Goal: Task Accomplishment & Management: Complete application form

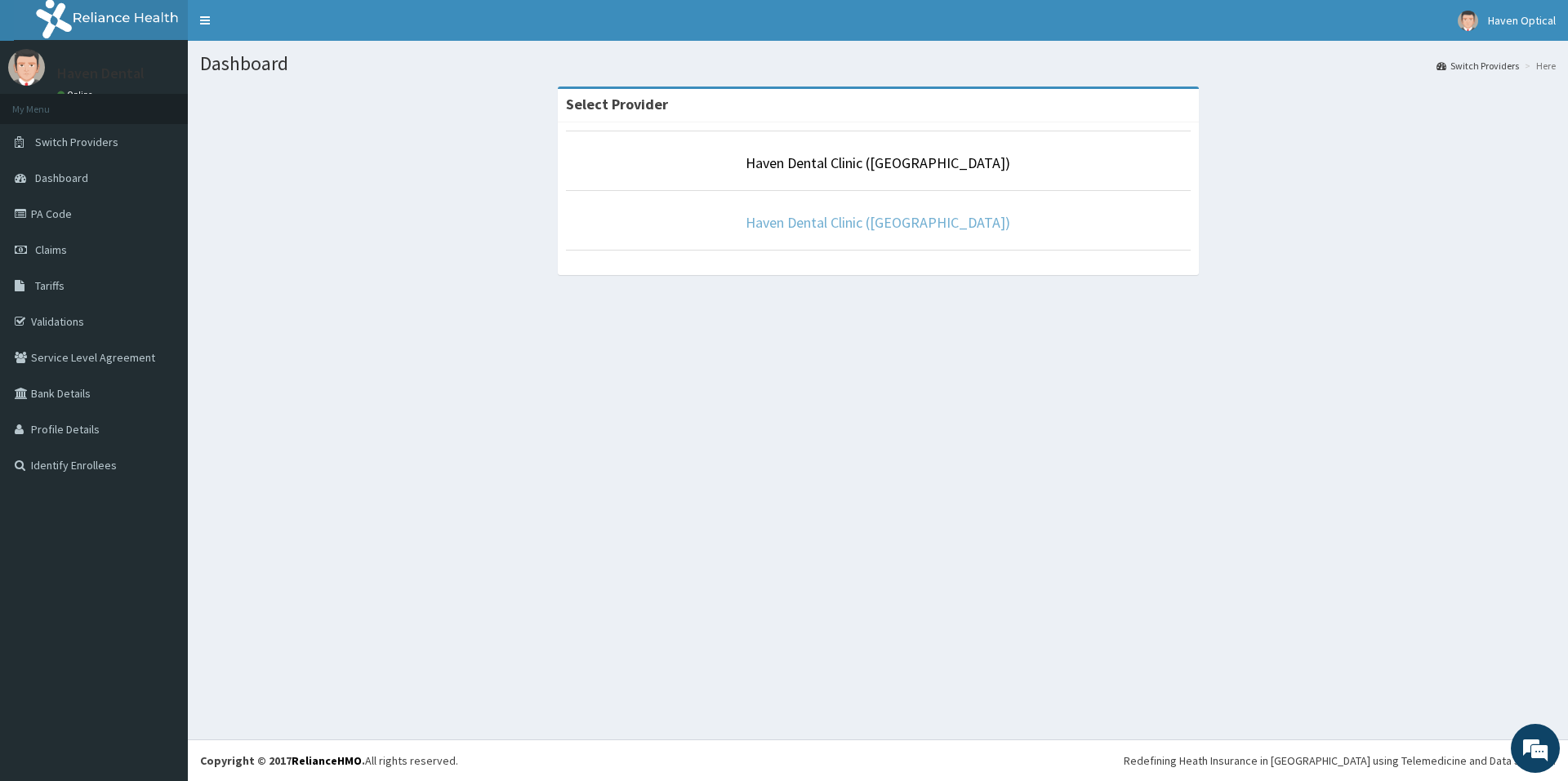
click at [879, 227] on link "Haven Dental Clinic ([GEOGRAPHIC_DATA])" at bounding box center [878, 222] width 264 height 19
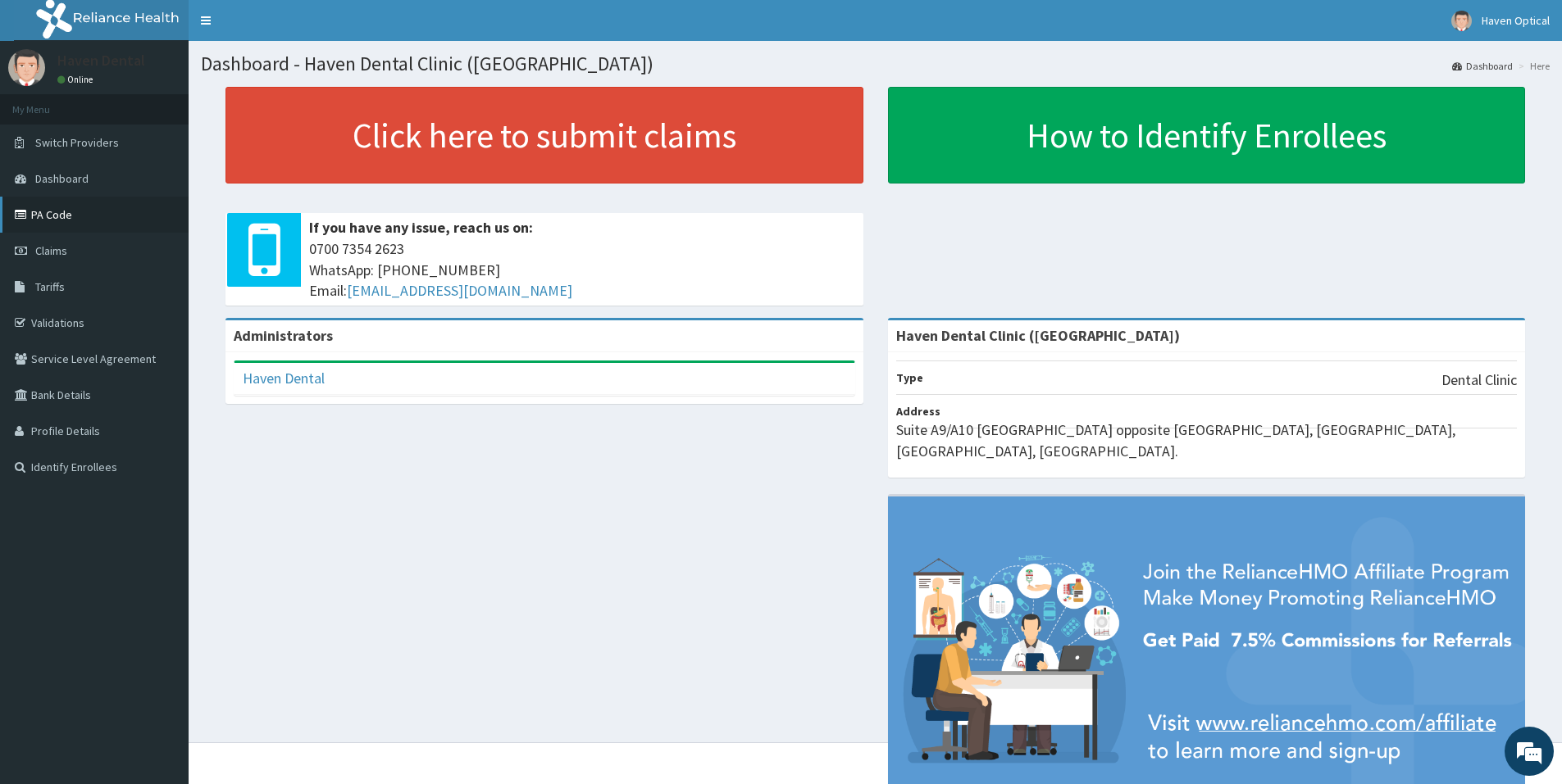
click at [39, 207] on link "PA Code" at bounding box center [94, 215] width 188 height 36
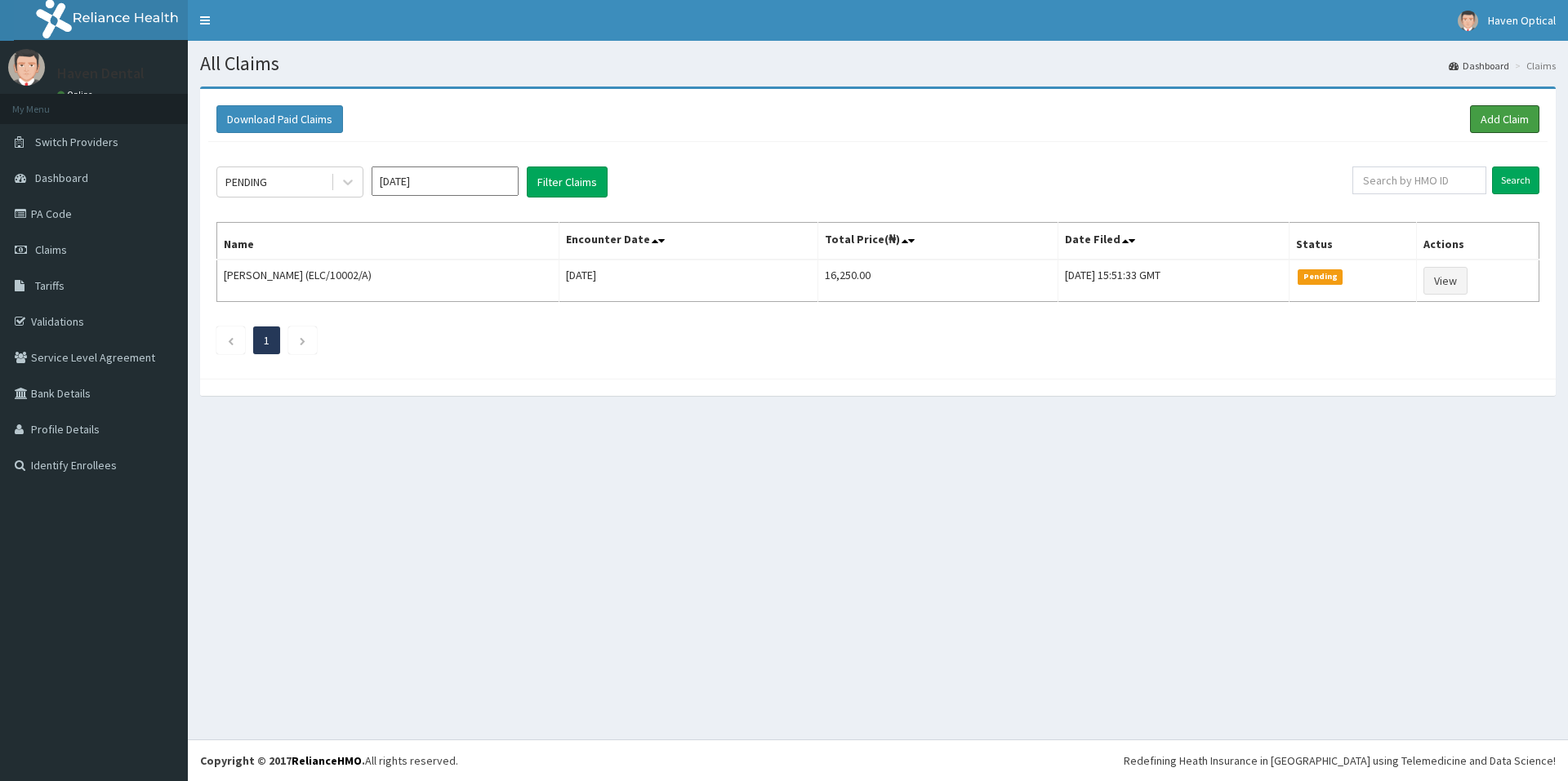
click at [1503, 116] on link "Add Claim" at bounding box center [1505, 119] width 70 height 28
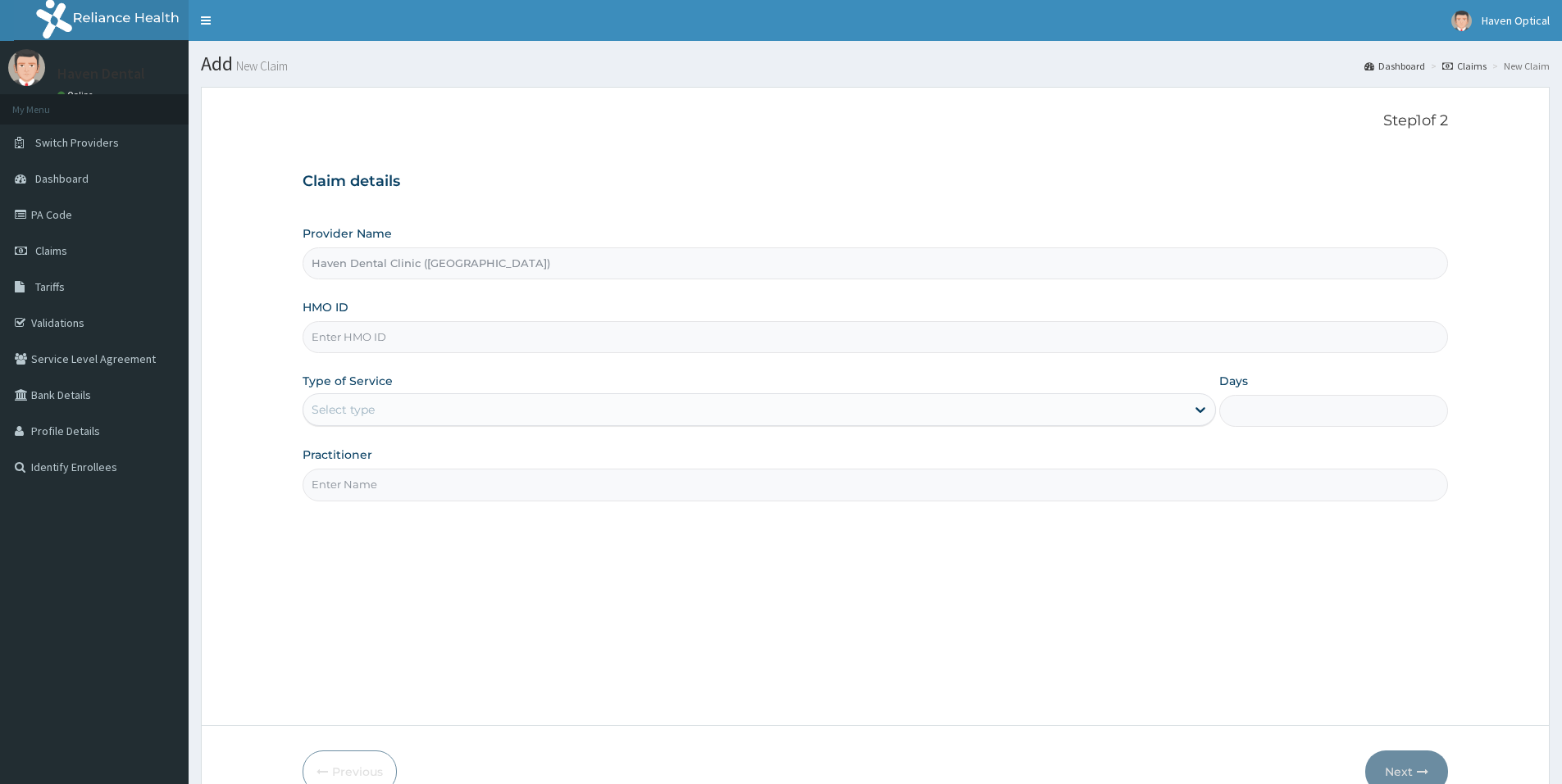
click at [208, 24] on link "Toggle navigation" at bounding box center [205, 20] width 34 height 41
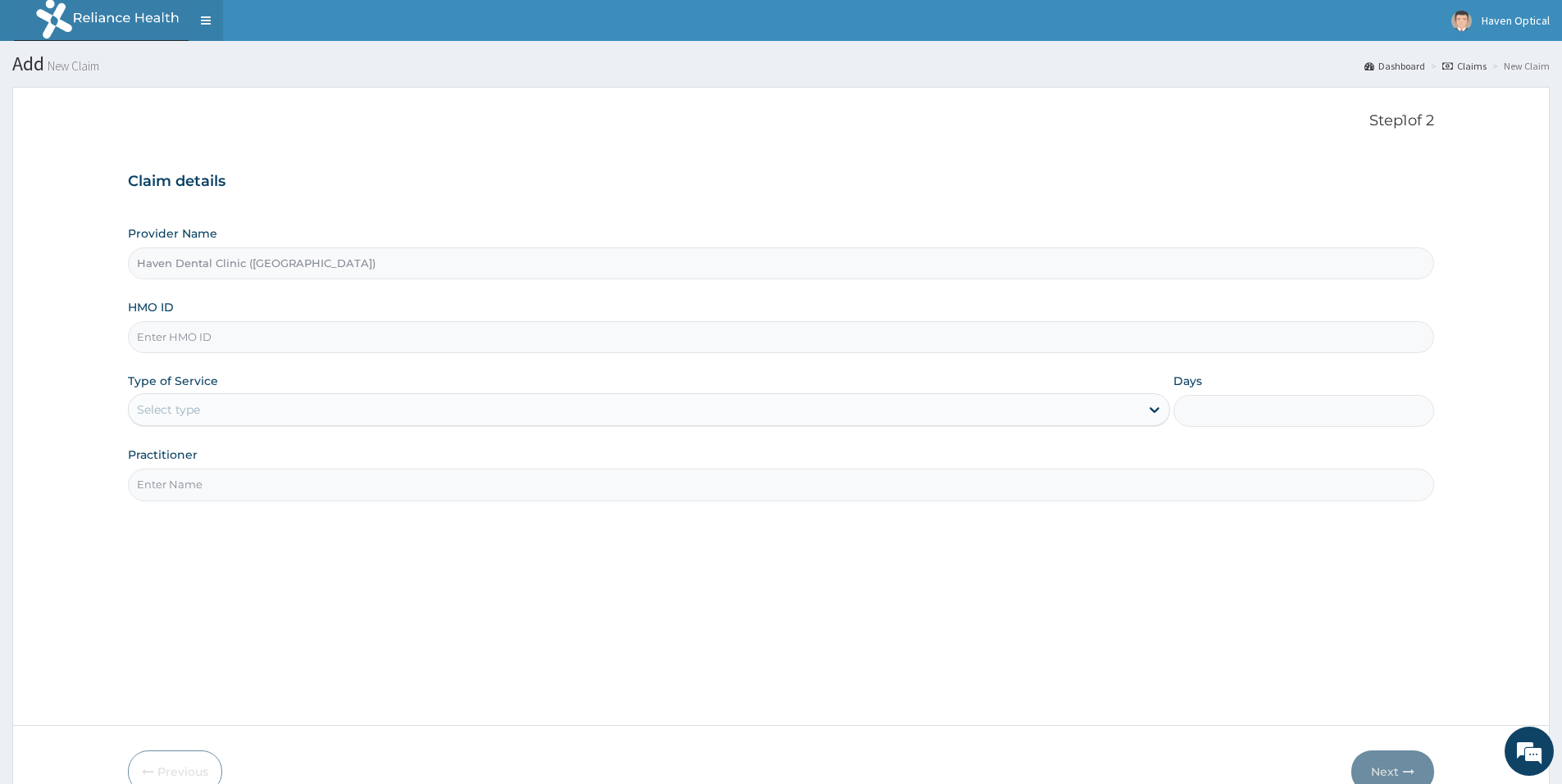
click at [208, 24] on link "Toggle navigation" at bounding box center [205, 20] width 34 height 41
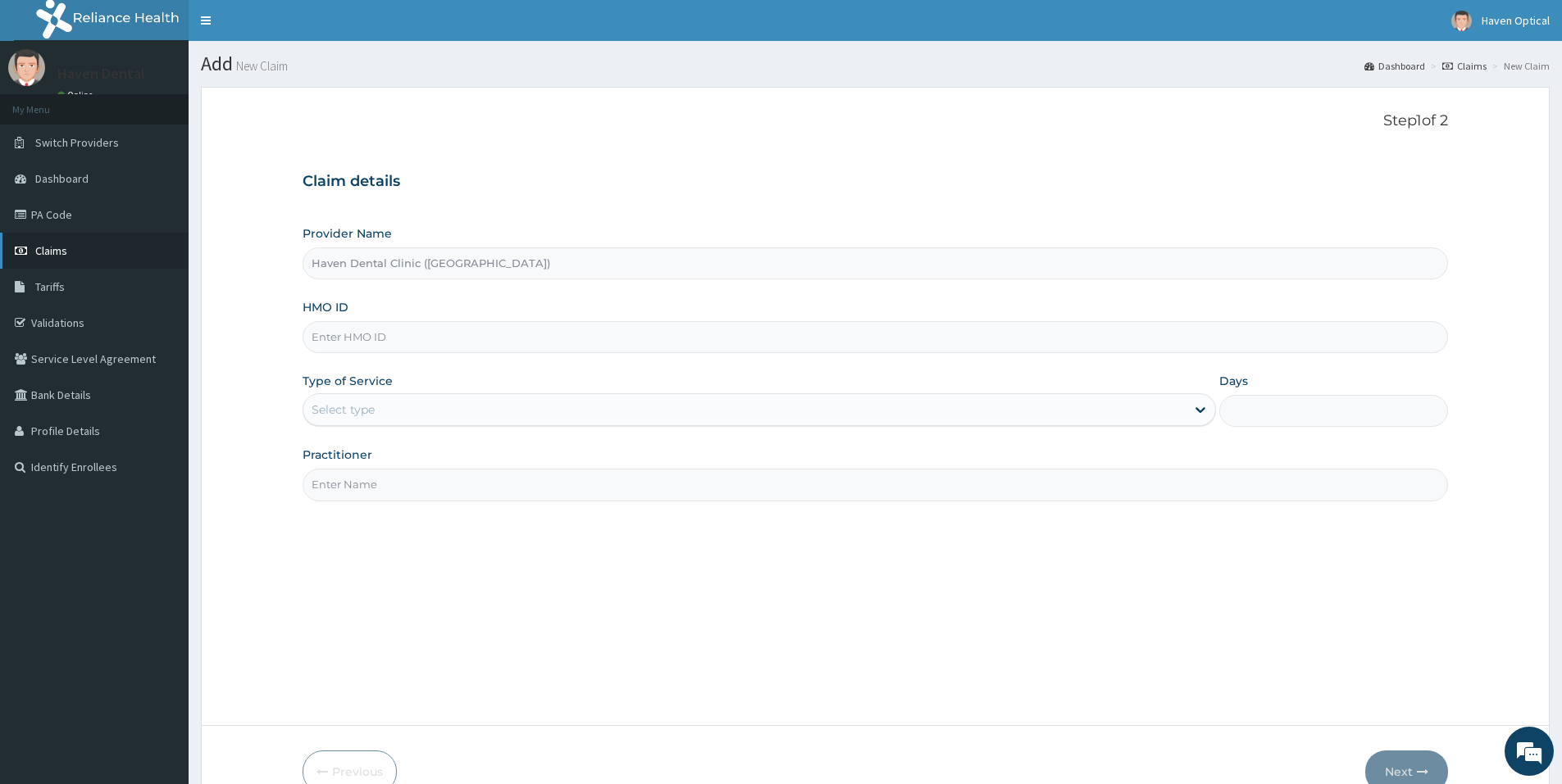
click at [58, 246] on span "Claims" at bounding box center [51, 250] width 32 height 15
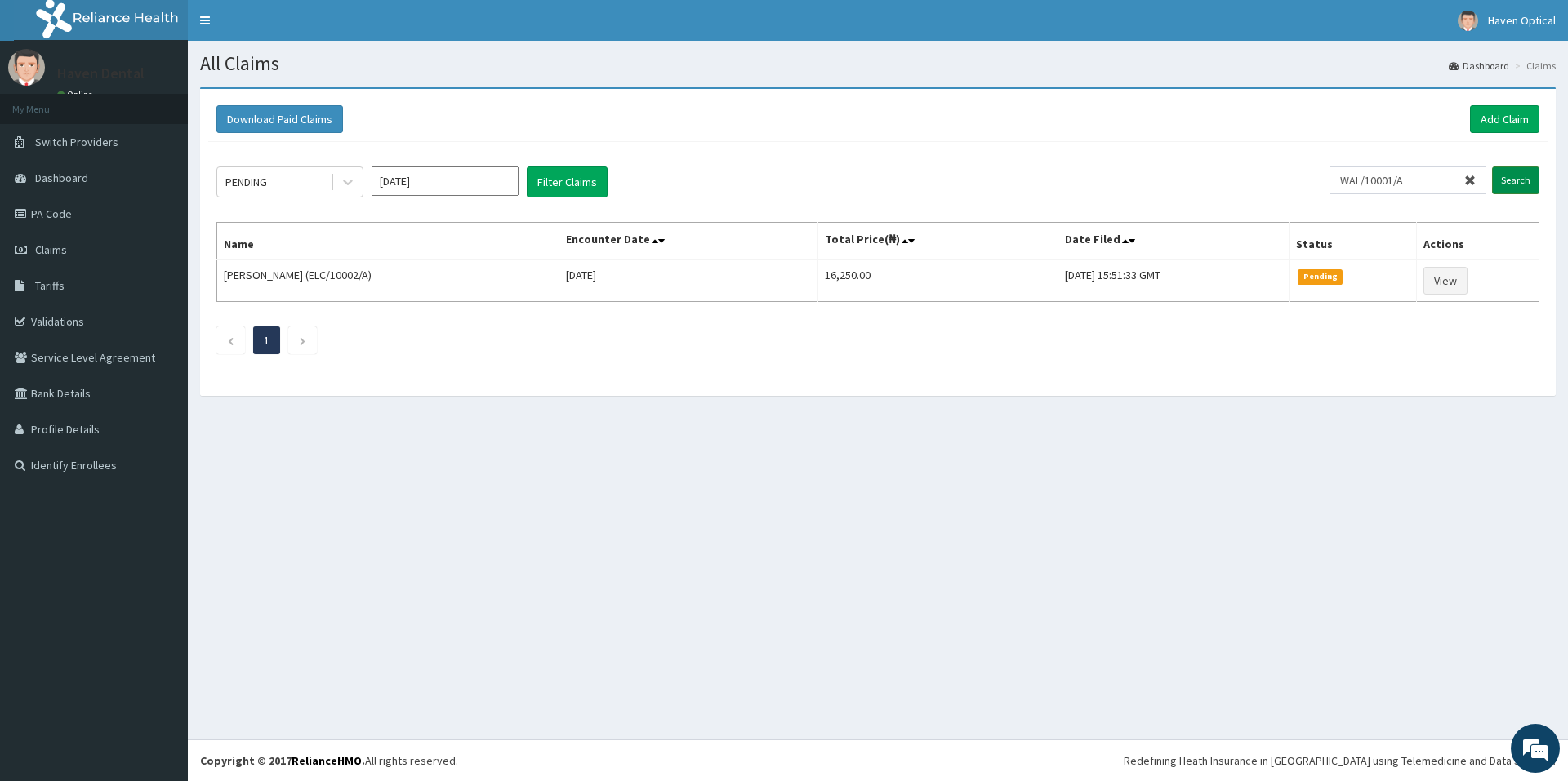
type input "WAL/10001/A"
click at [1521, 181] on input "Search" at bounding box center [1516, 181] width 48 height 28
click at [55, 210] on link "PA Code" at bounding box center [94, 214] width 188 height 36
click at [1511, 113] on link "Add Claim" at bounding box center [1505, 119] width 70 height 28
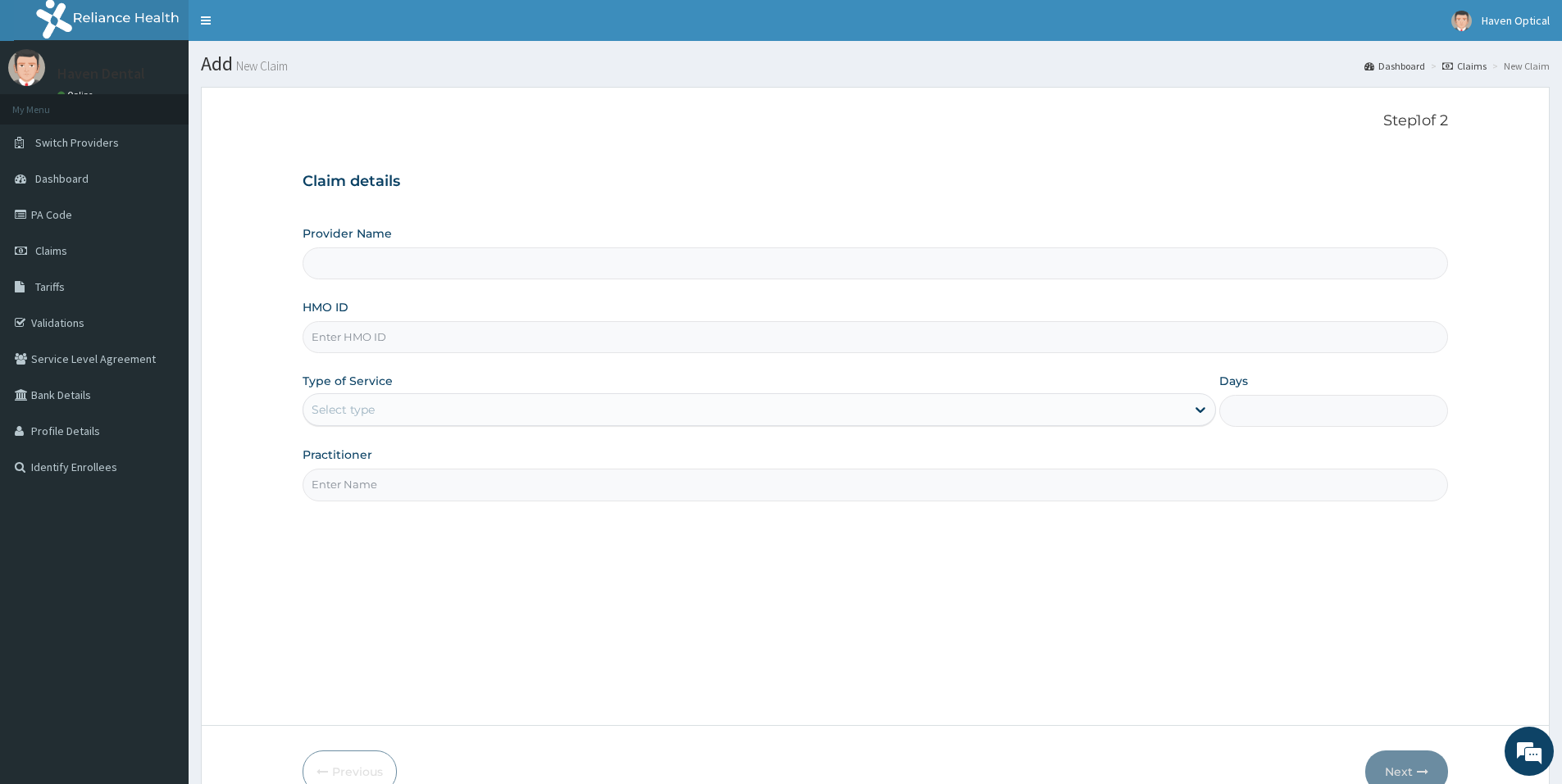
type input "Haven Dental Clinic (Alpha Beach)"
drag, startPoint x: 0, startPoint y: 0, endPoint x: 350, endPoint y: 337, distance: 485.9
click at [350, 337] on input "HMO ID" at bounding box center [875, 337] width 1146 height 32
paste input "WAL/10001/A"
type input "WAL/10001/A"
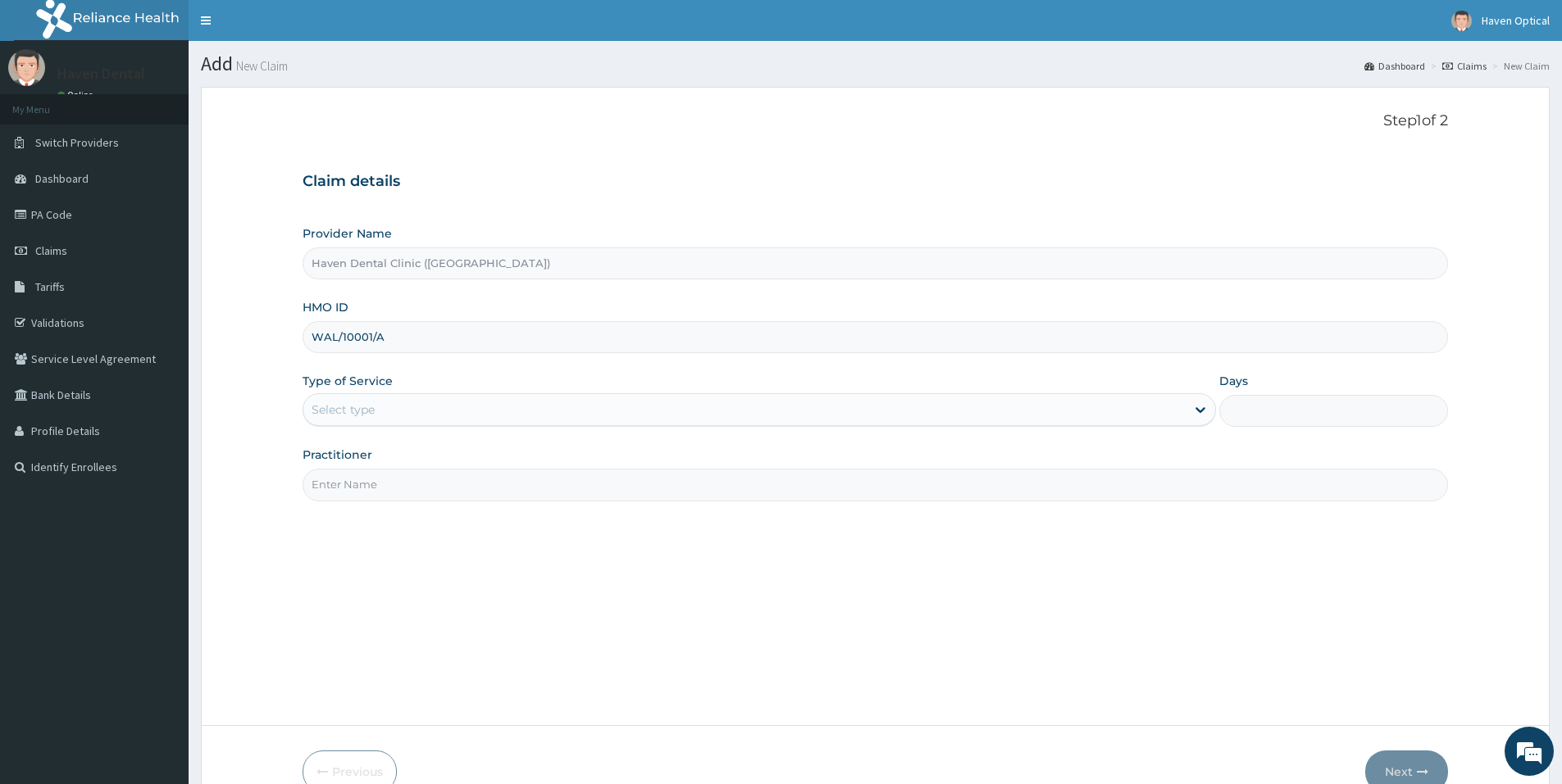
click at [332, 411] on div "Select type" at bounding box center [343, 410] width 63 height 17
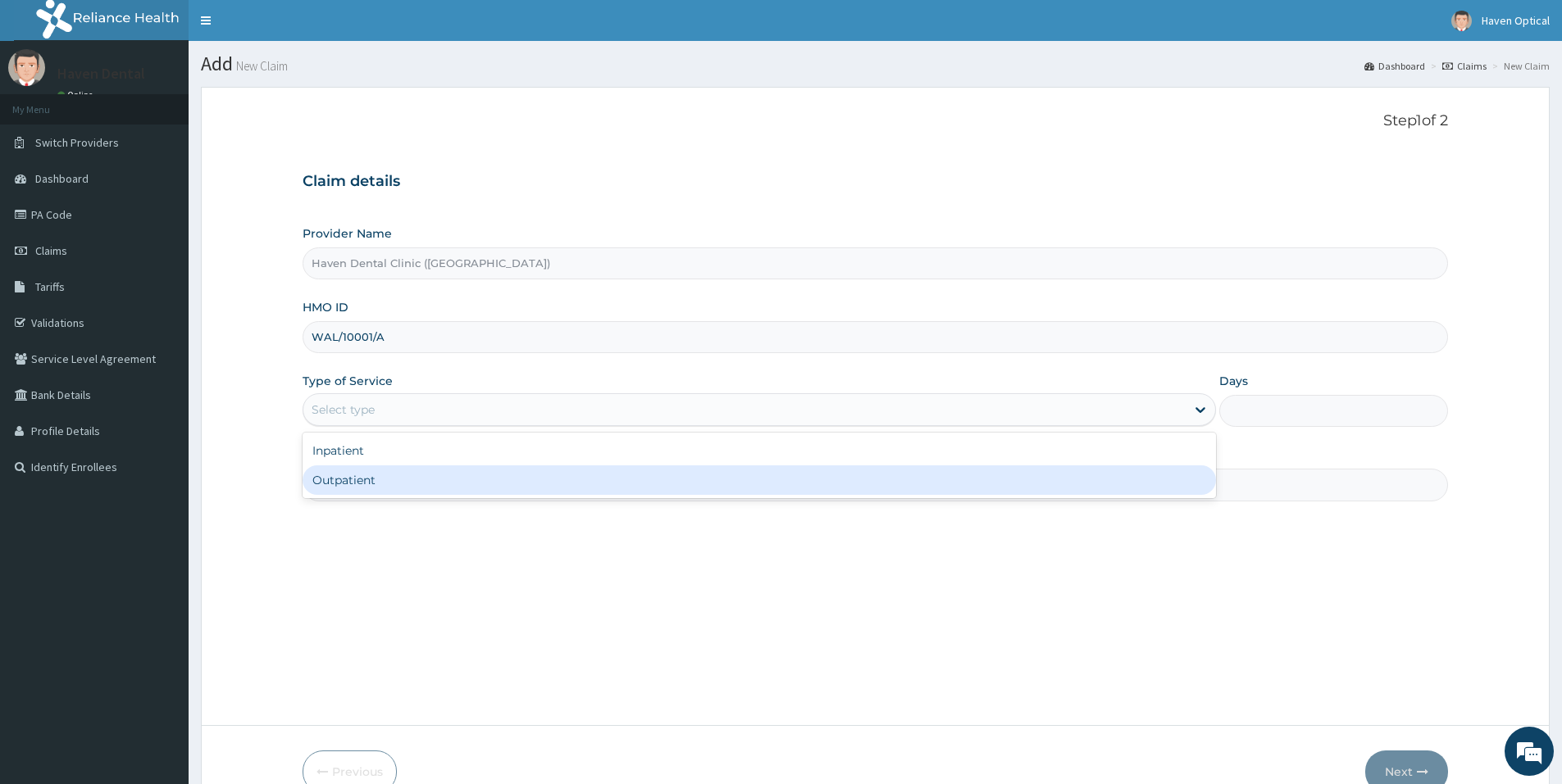
click at [342, 471] on div "Outpatient" at bounding box center [759, 481] width 914 height 30
type input "1"
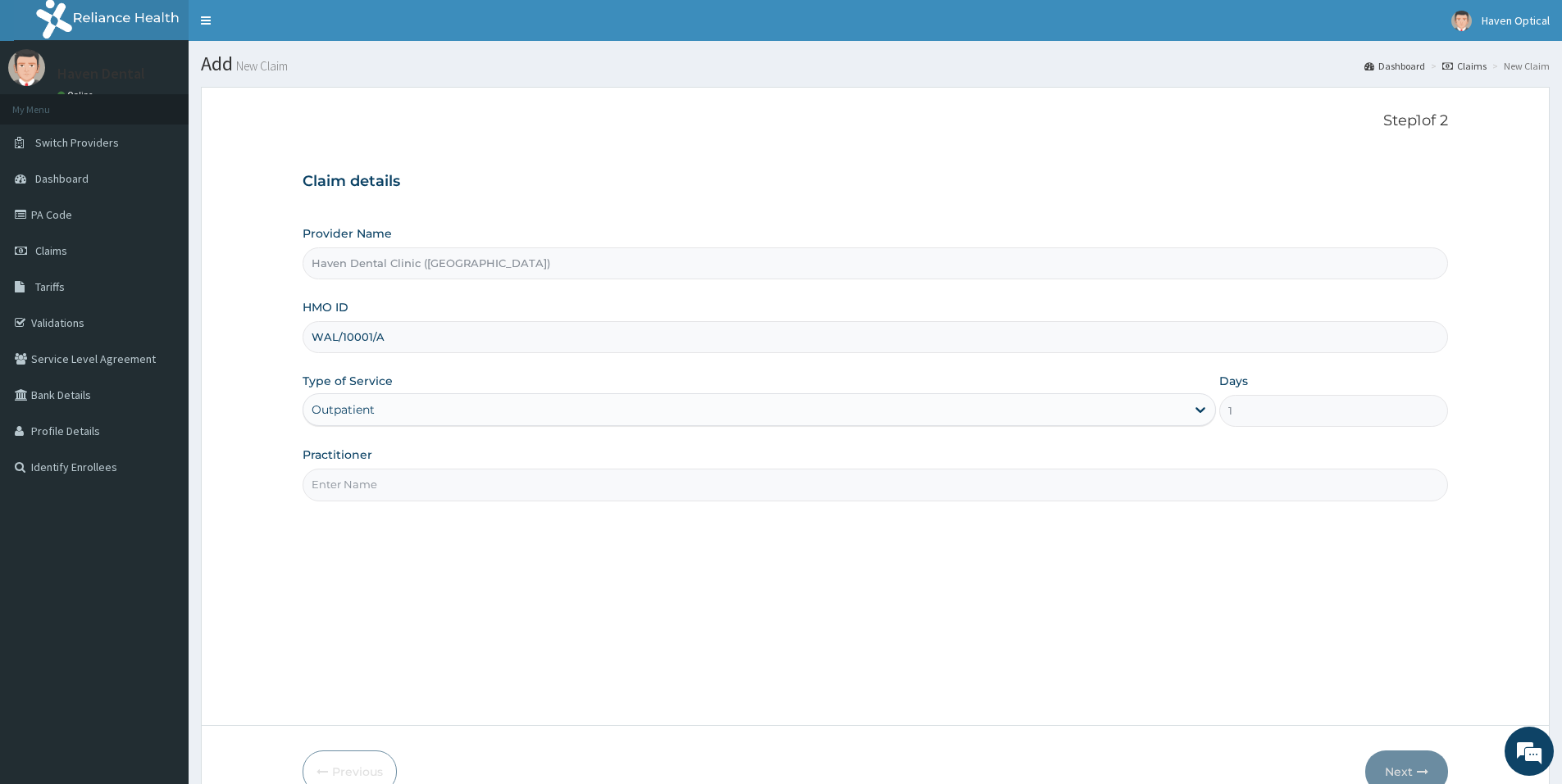
click at [338, 483] on input "Practitioner" at bounding box center [875, 485] width 1146 height 32
type input "DR SOLOMON"
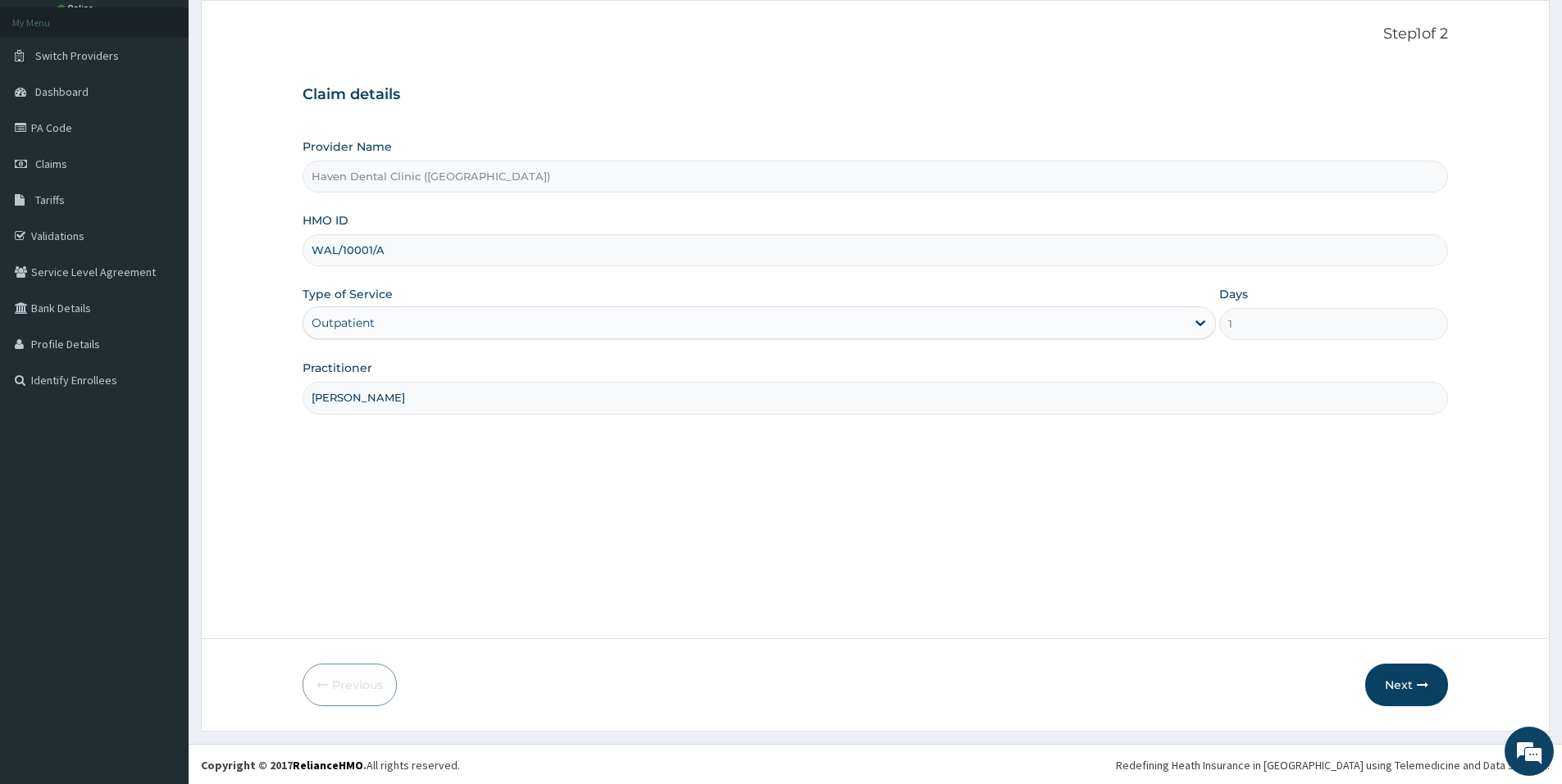
scroll to position [88, 0]
click at [1379, 670] on button "Next" at bounding box center [1407, 683] width 83 height 43
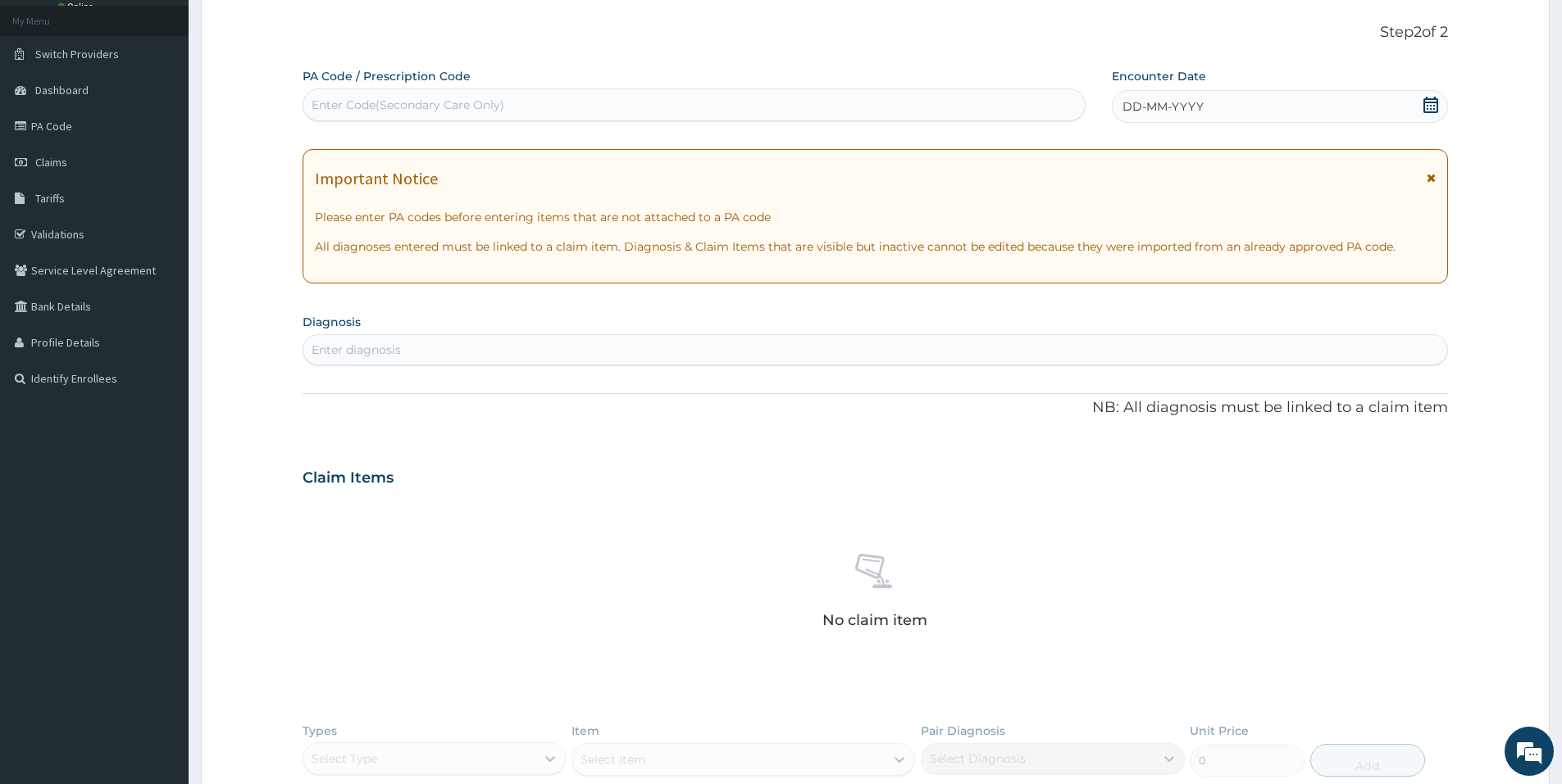
click at [421, 118] on div "Enter Code(Secondary Care Only)" at bounding box center [695, 105] width 782 height 26
type input "PA/B359EF"
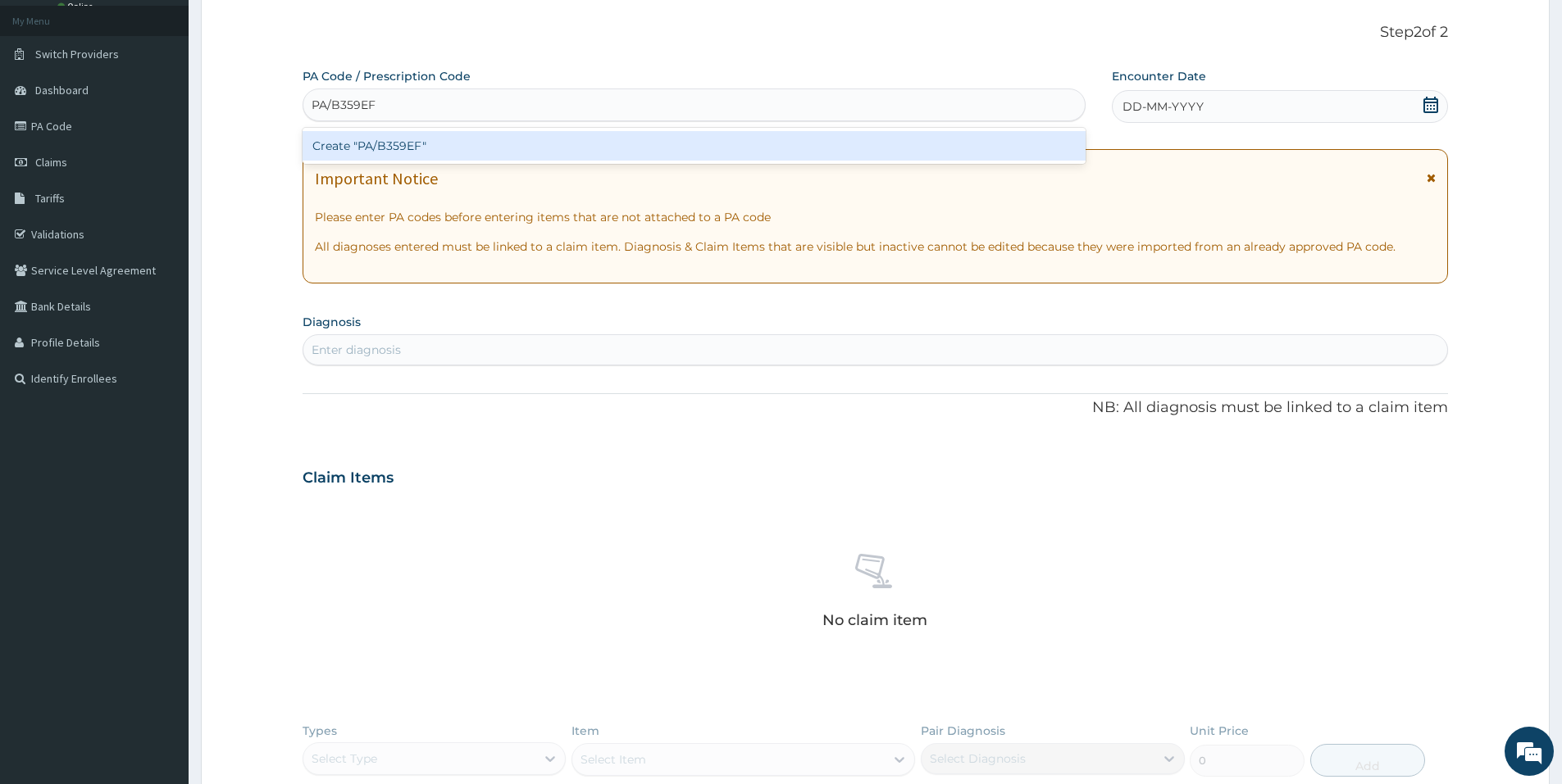
click at [388, 139] on div "Create "PA/B359EF"" at bounding box center [695, 146] width 784 height 30
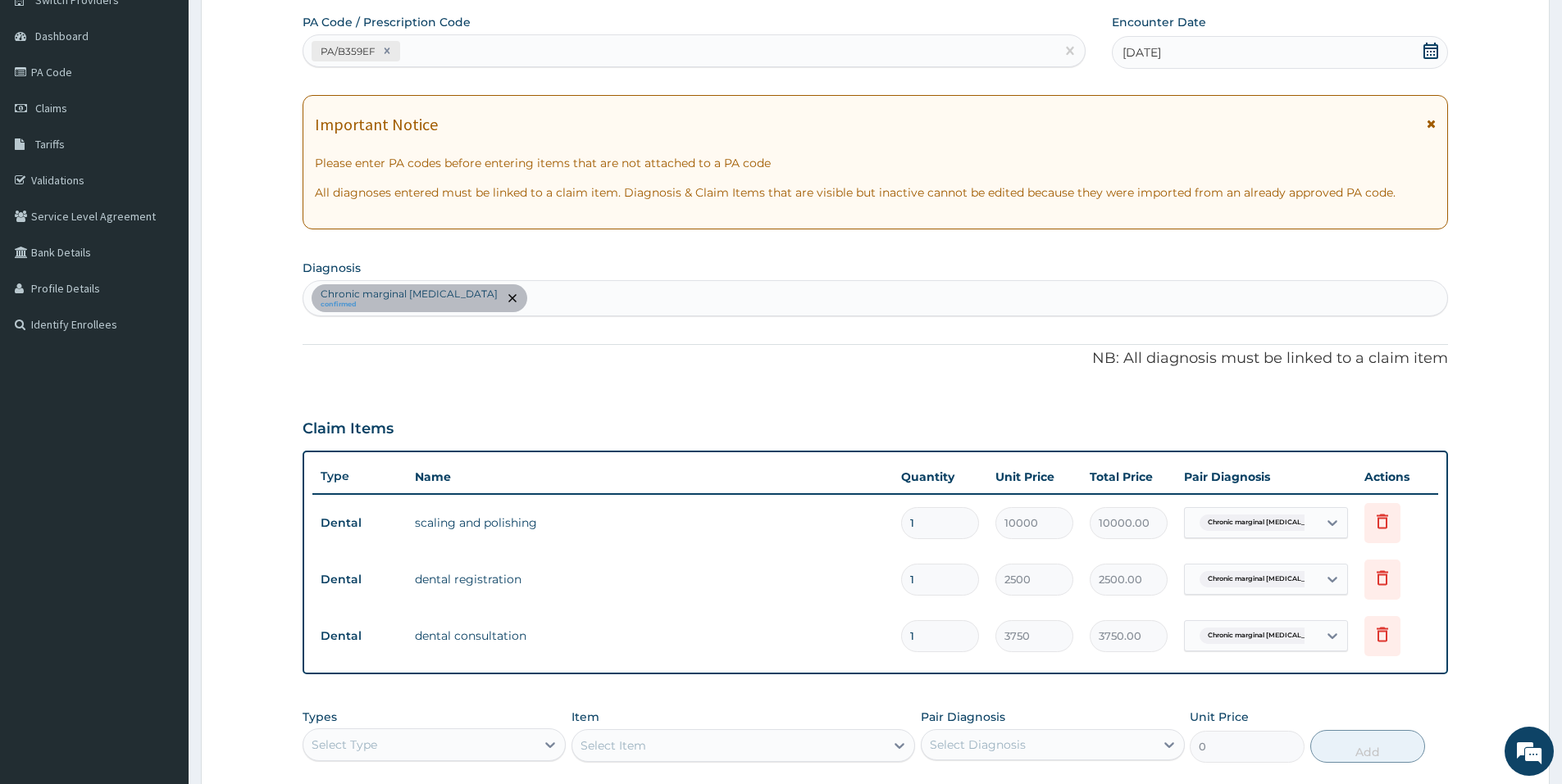
scroll to position [252, 0]
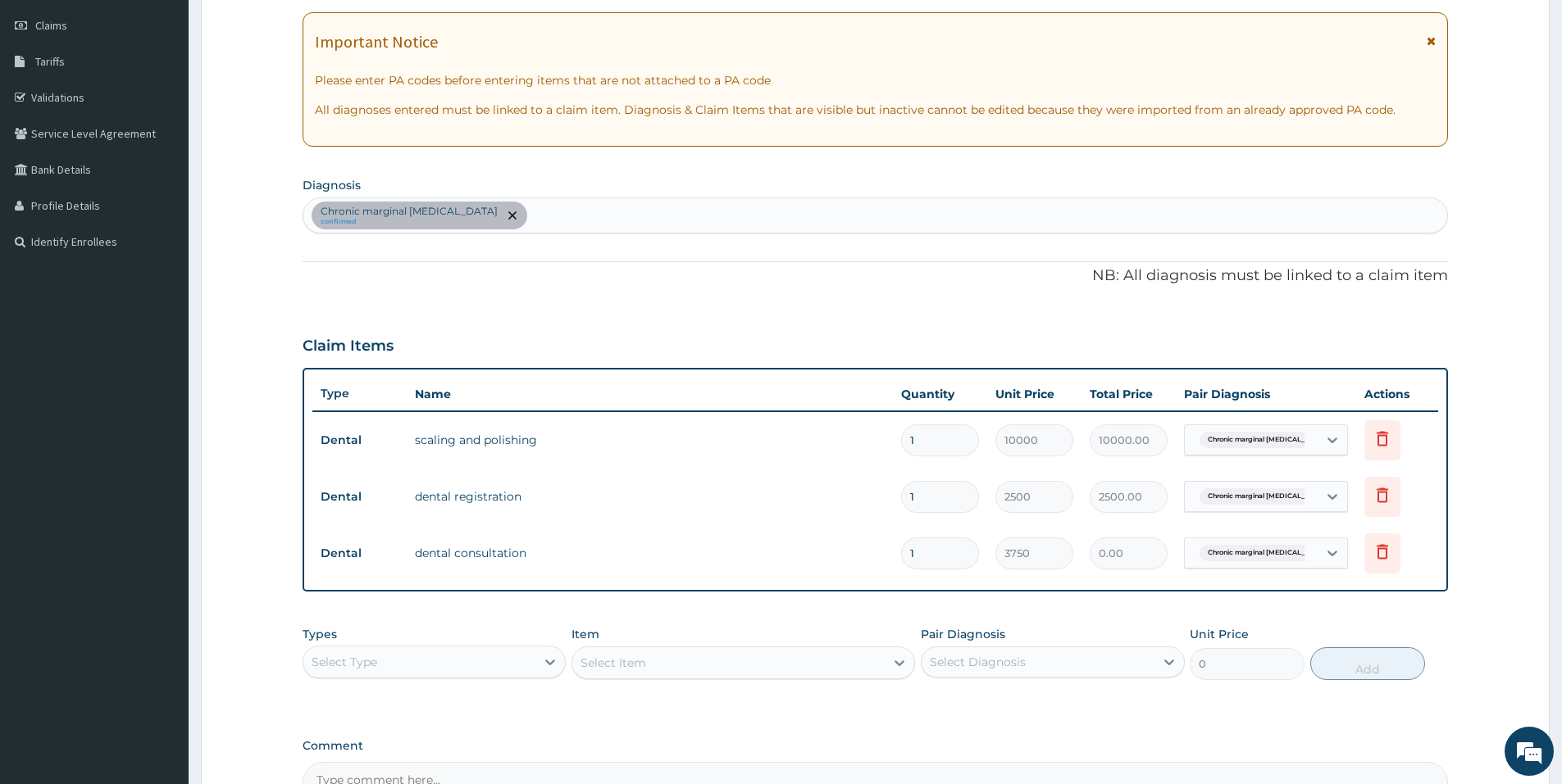
type input "0"
type input "0.00"
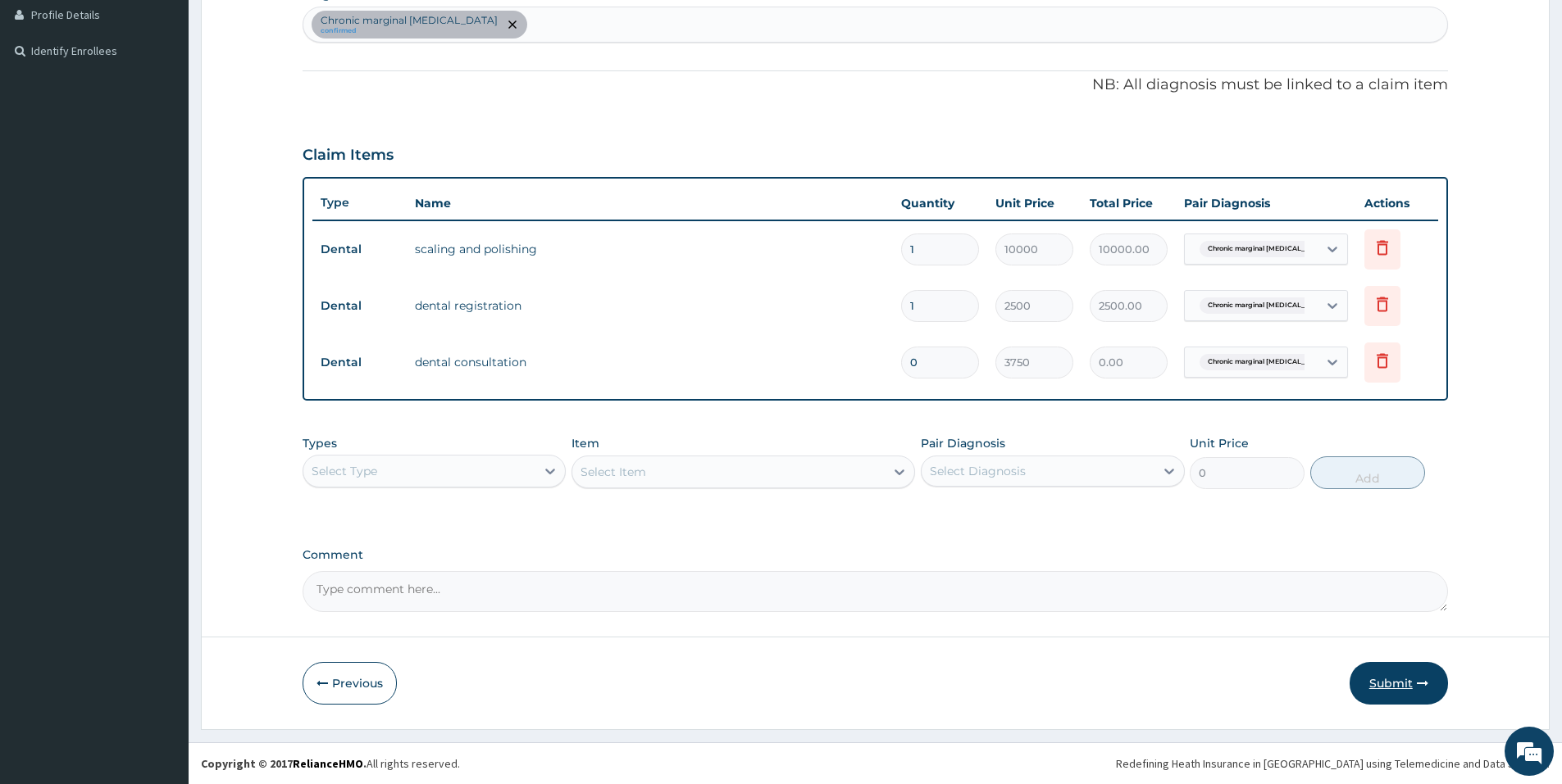
click at [1409, 699] on button "Submit" at bounding box center [1399, 683] width 99 height 43
drag, startPoint x: 935, startPoint y: 361, endPoint x: 901, endPoint y: 362, distance: 34.0
click at [901, 362] on input "0" at bounding box center [940, 363] width 78 height 32
type input "1"
type input "3750.00"
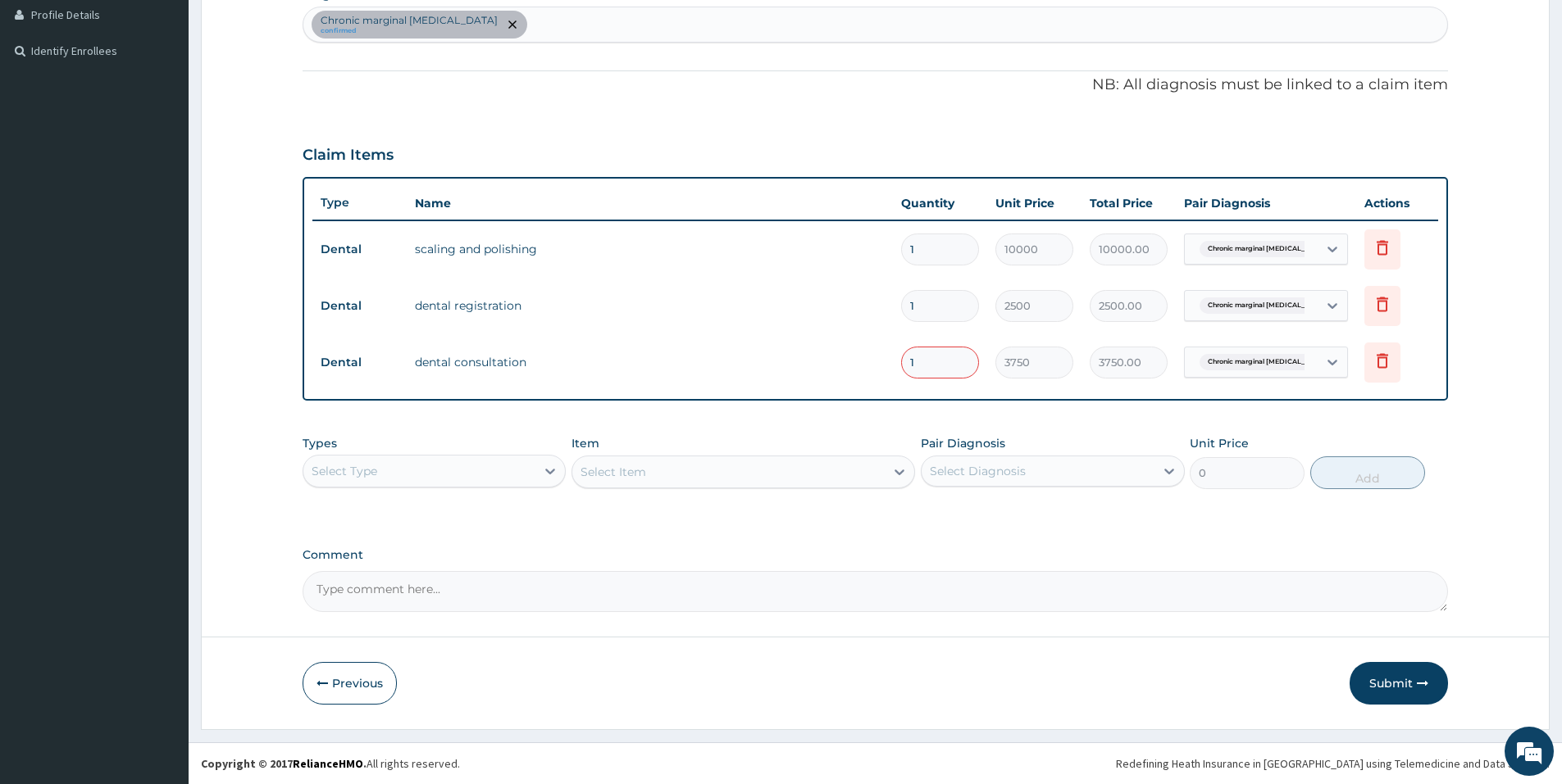
type input "1"
click at [887, 403] on div "PA Code / Prescription Code PA/B359EF Encounter Date 29-08-2025 Important Notic…" at bounding box center [875, 176] width 1146 height 872
click at [1175, 614] on form "Step 2 of 2 PA Code / Prescription Code PA/B359EF Encounter Date 29-08-2025 Imp…" at bounding box center [875, 200] width 1349 height 1059
click at [951, 361] on input "1" at bounding box center [940, 363] width 78 height 32
click at [918, 310] on input "1" at bounding box center [940, 306] width 78 height 32
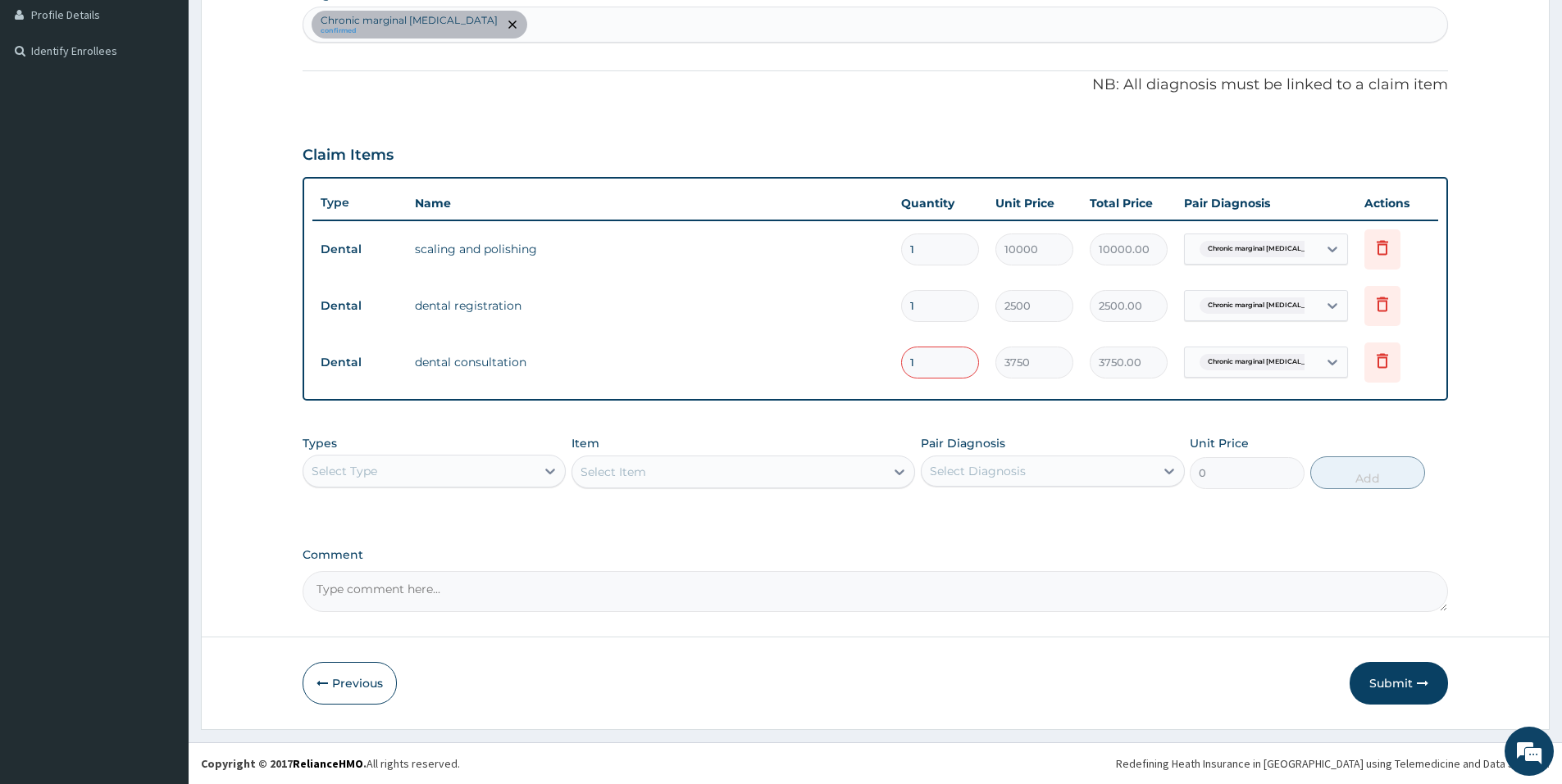
click at [945, 258] on input "1" at bounding box center [940, 249] width 78 height 32
click at [1381, 685] on button "Submit" at bounding box center [1399, 683] width 99 height 43
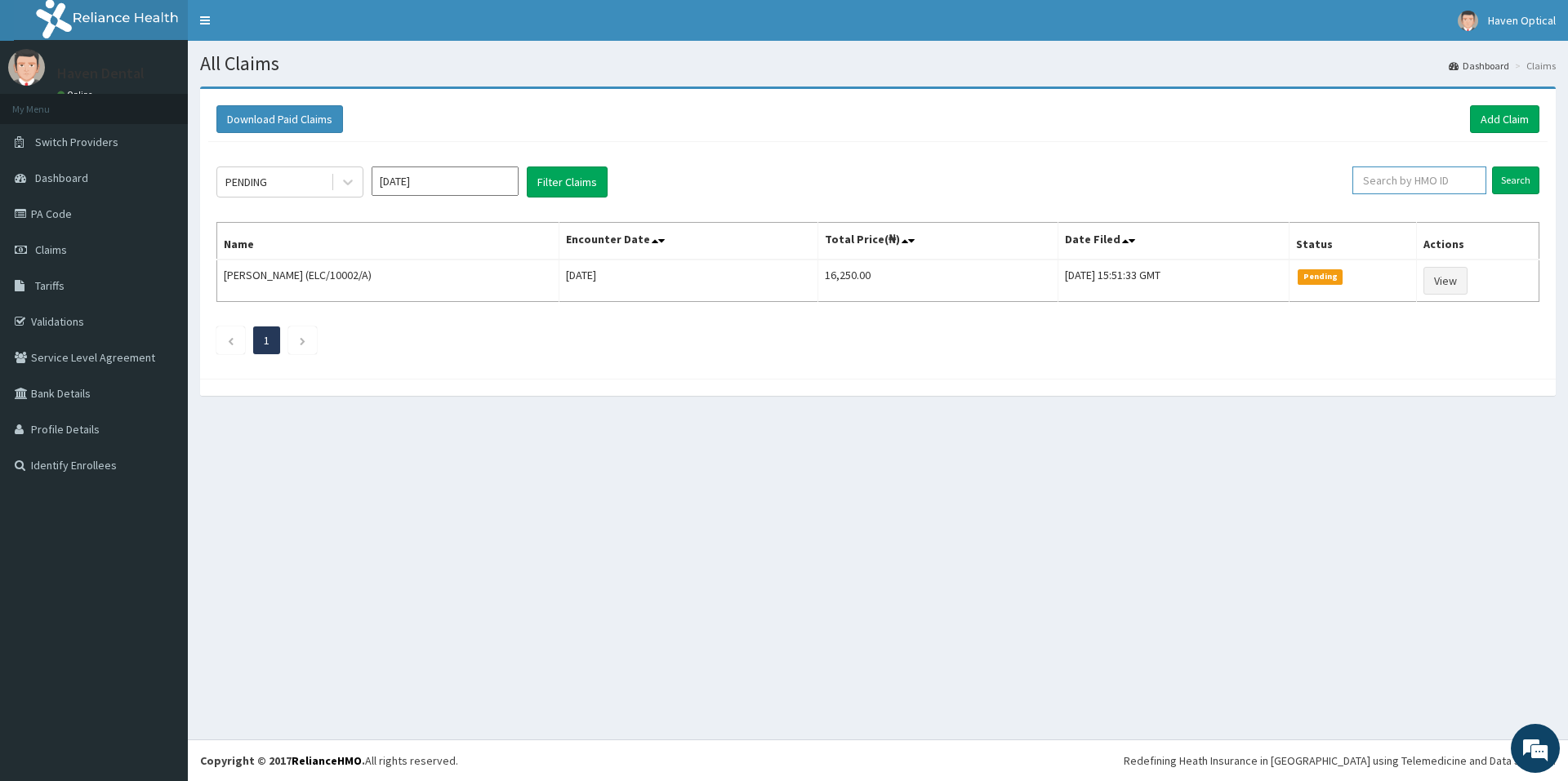
paste input "WAL/10001/A"
type input "WAL/10001/A"
click at [1533, 177] on input "Search" at bounding box center [1516, 181] width 48 height 28
click at [48, 222] on link "PA Code" at bounding box center [94, 214] width 188 height 36
